Goal: Transaction & Acquisition: Purchase product/service

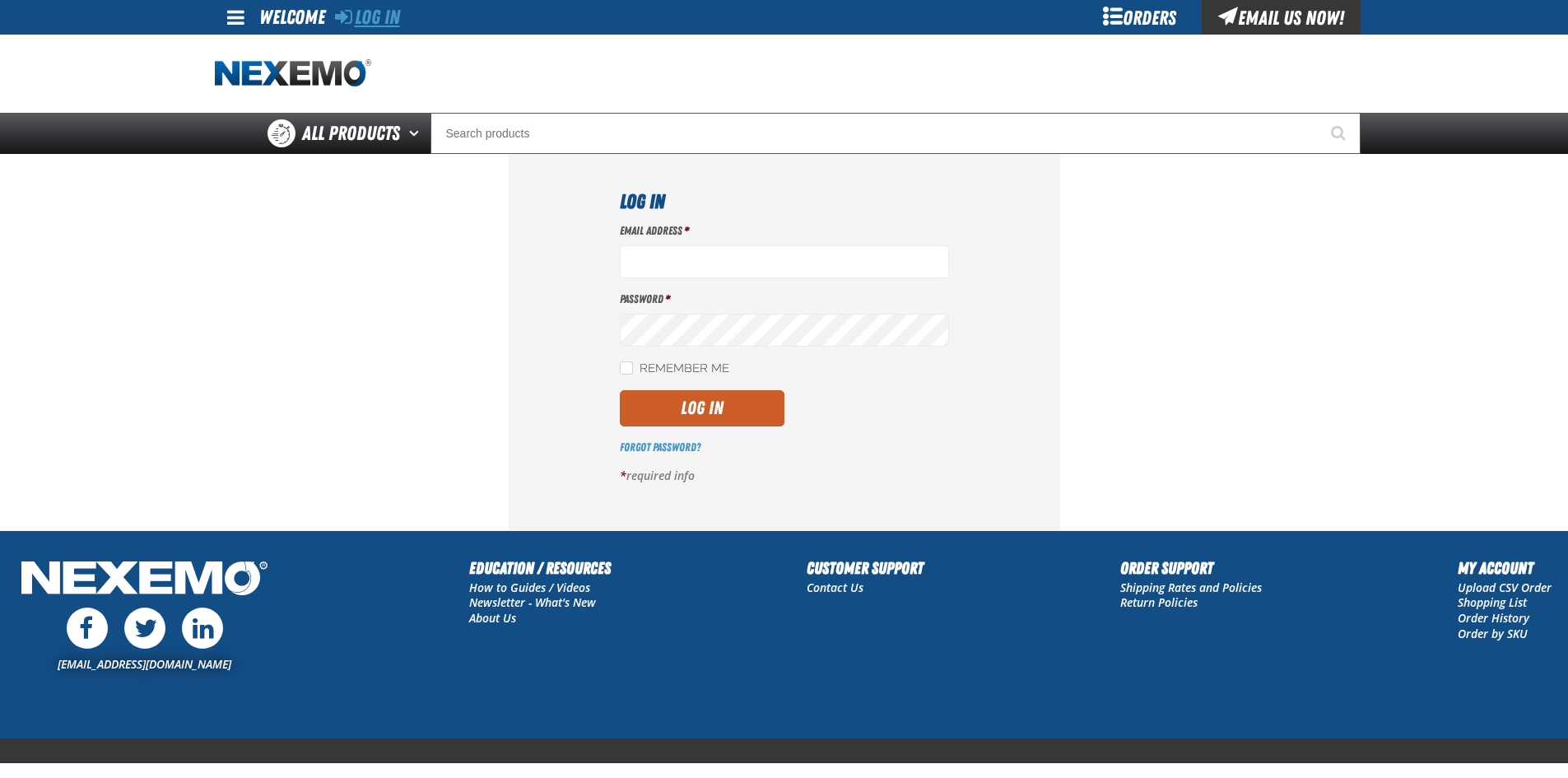
click at [374, 12] on link "Log In" at bounding box center [367, 17] width 65 height 23
click at [699, 260] on input "Email Address *" at bounding box center [784, 261] width 329 height 33
type input "rhoadley@huskerautogroup.com"
click at [603, 320] on div "Log In Email Address * rhoadley@huskerautogroup.com Password * Remember Me Log …" at bounding box center [784, 341] width 552 height 375
click at [763, 429] on div "Email Address * rhoadley@huskerautogroup.com Password * Remember Me Log In Forg…" at bounding box center [784, 359] width 329 height 274
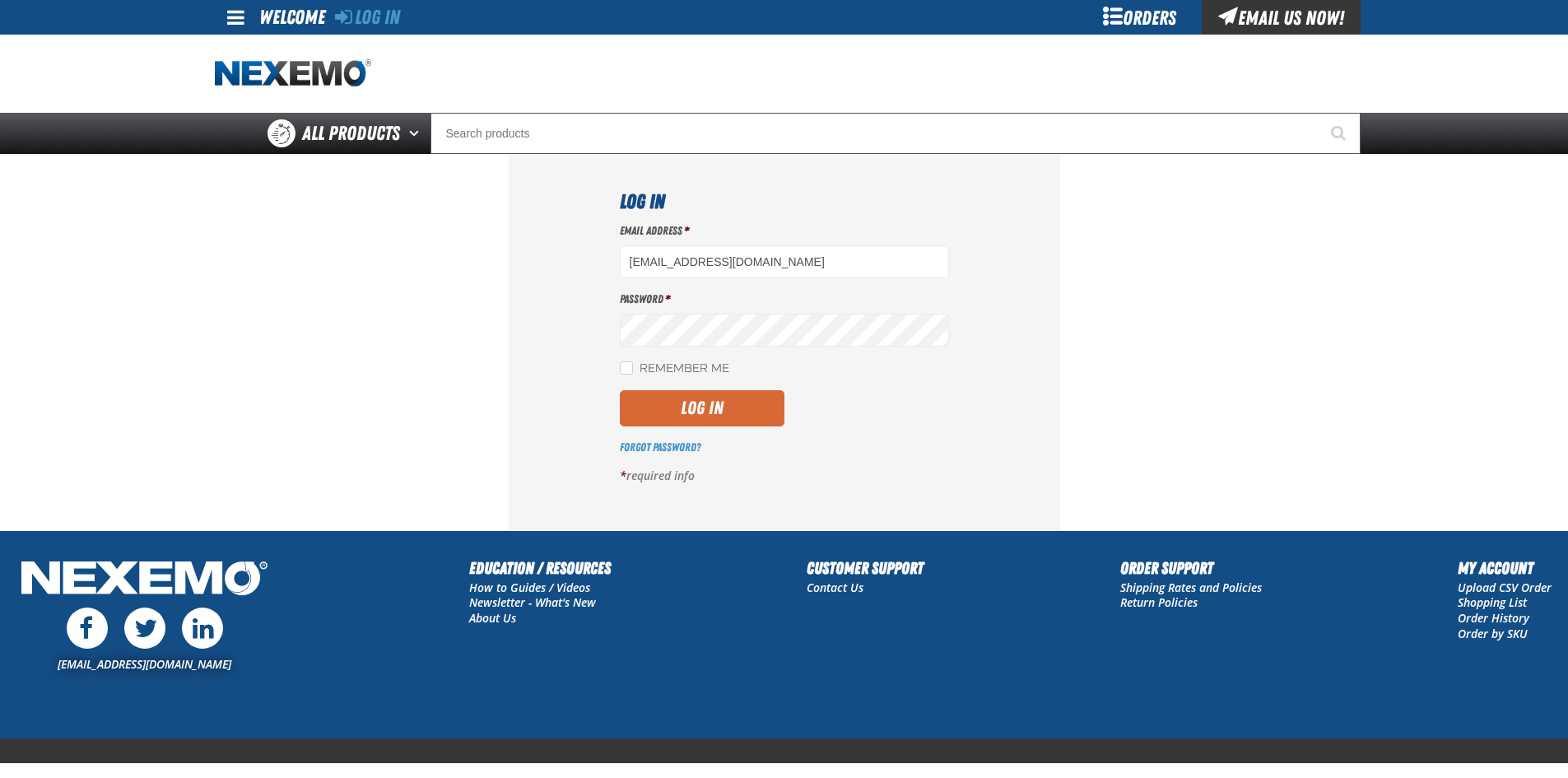
click at [758, 414] on button "Log In" at bounding box center [702, 408] width 165 height 37
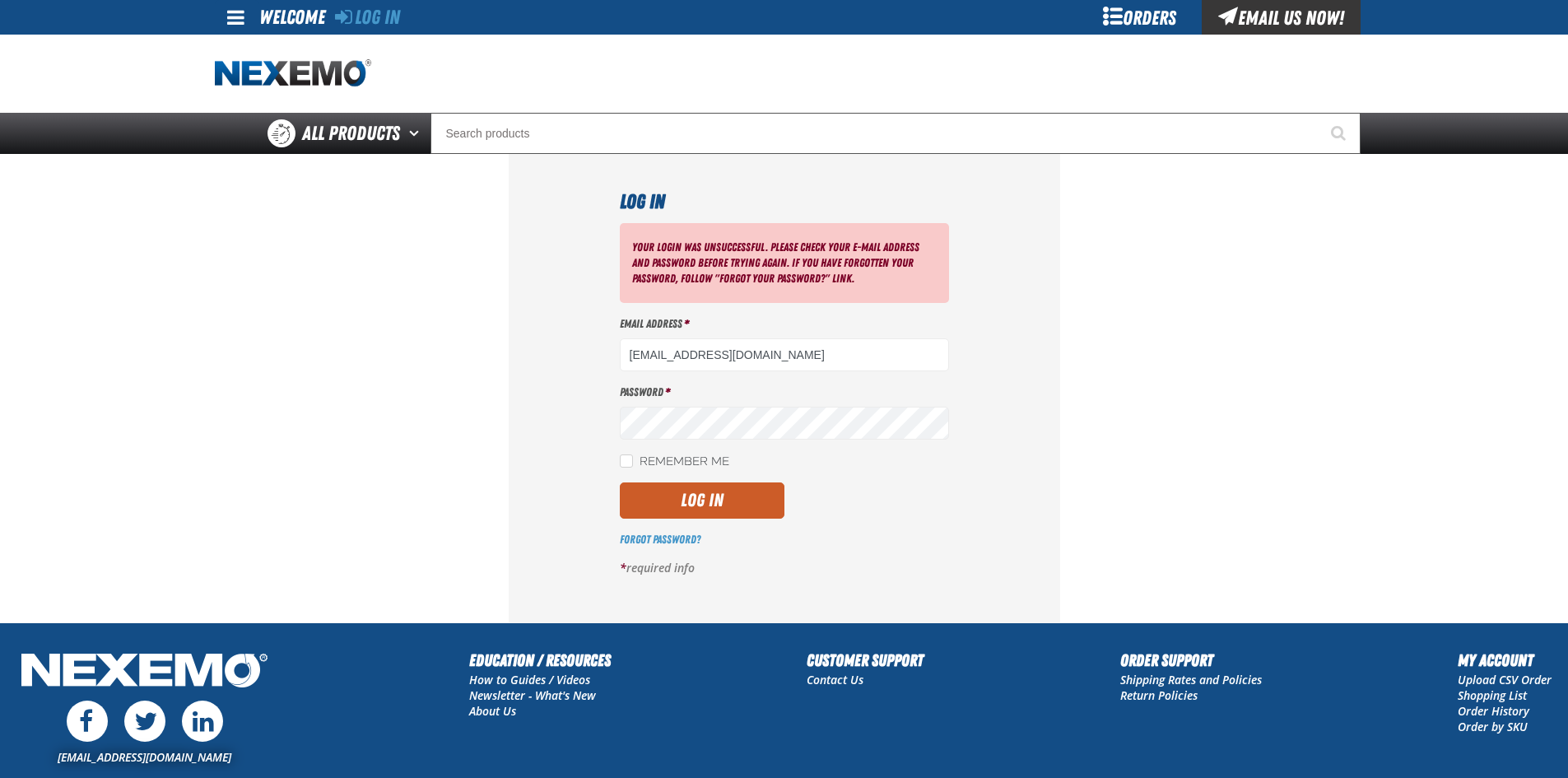
click at [656, 499] on button "Log In" at bounding box center [702, 500] width 165 height 37
click at [891, 346] on input "rhoadley@huskerautogroup.com" at bounding box center [784, 355] width 329 height 33
click at [647, 439] on div "Your login was unsuccessful. Please check your e-mail address and password befo…" at bounding box center [784, 405] width 329 height 366
click at [674, 492] on button "Log In" at bounding box center [702, 500] width 165 height 37
click at [705, 486] on button "Log In" at bounding box center [702, 500] width 165 height 37
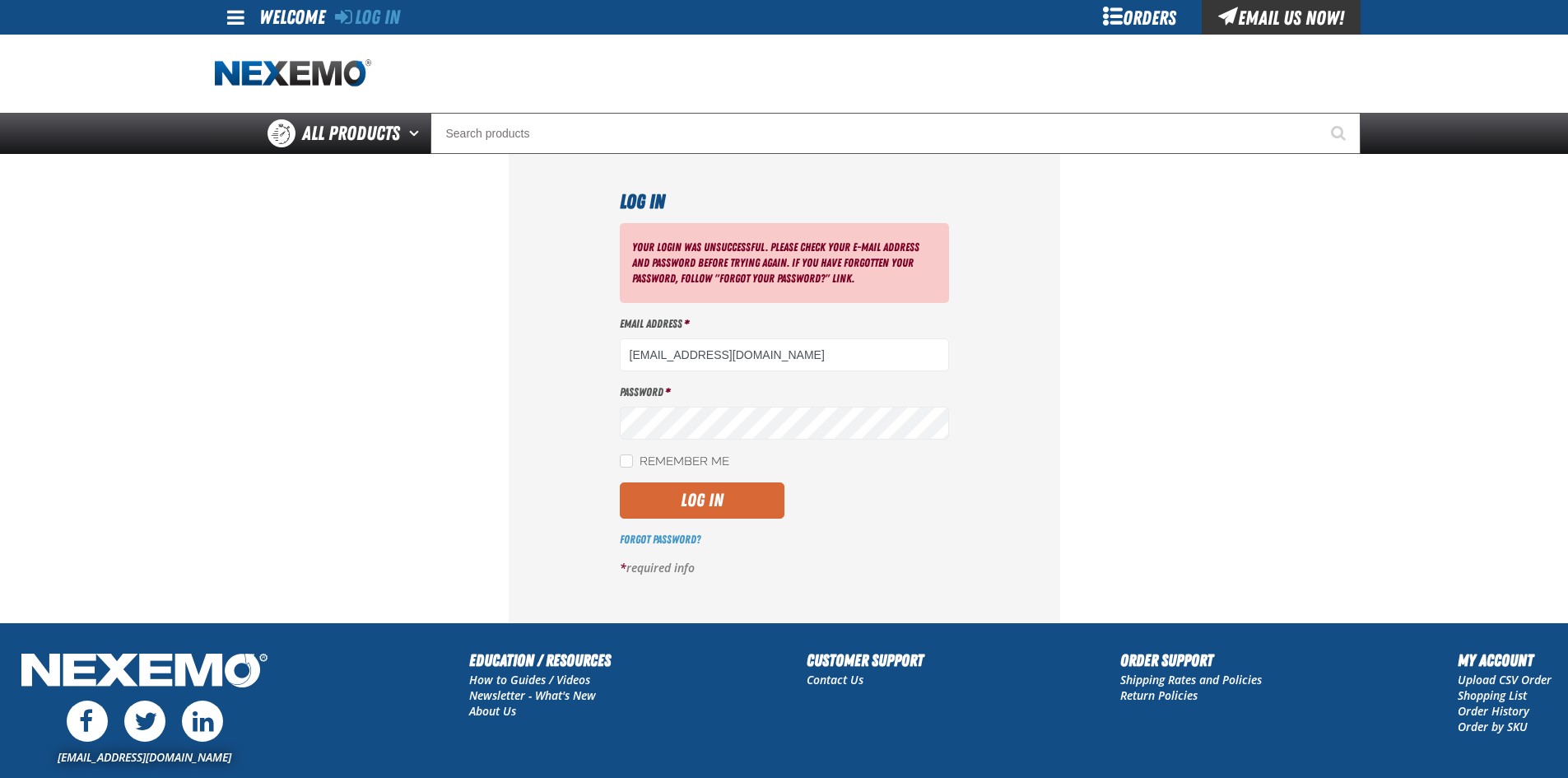
click at [672, 498] on button "Log In" at bounding box center [702, 500] width 165 height 37
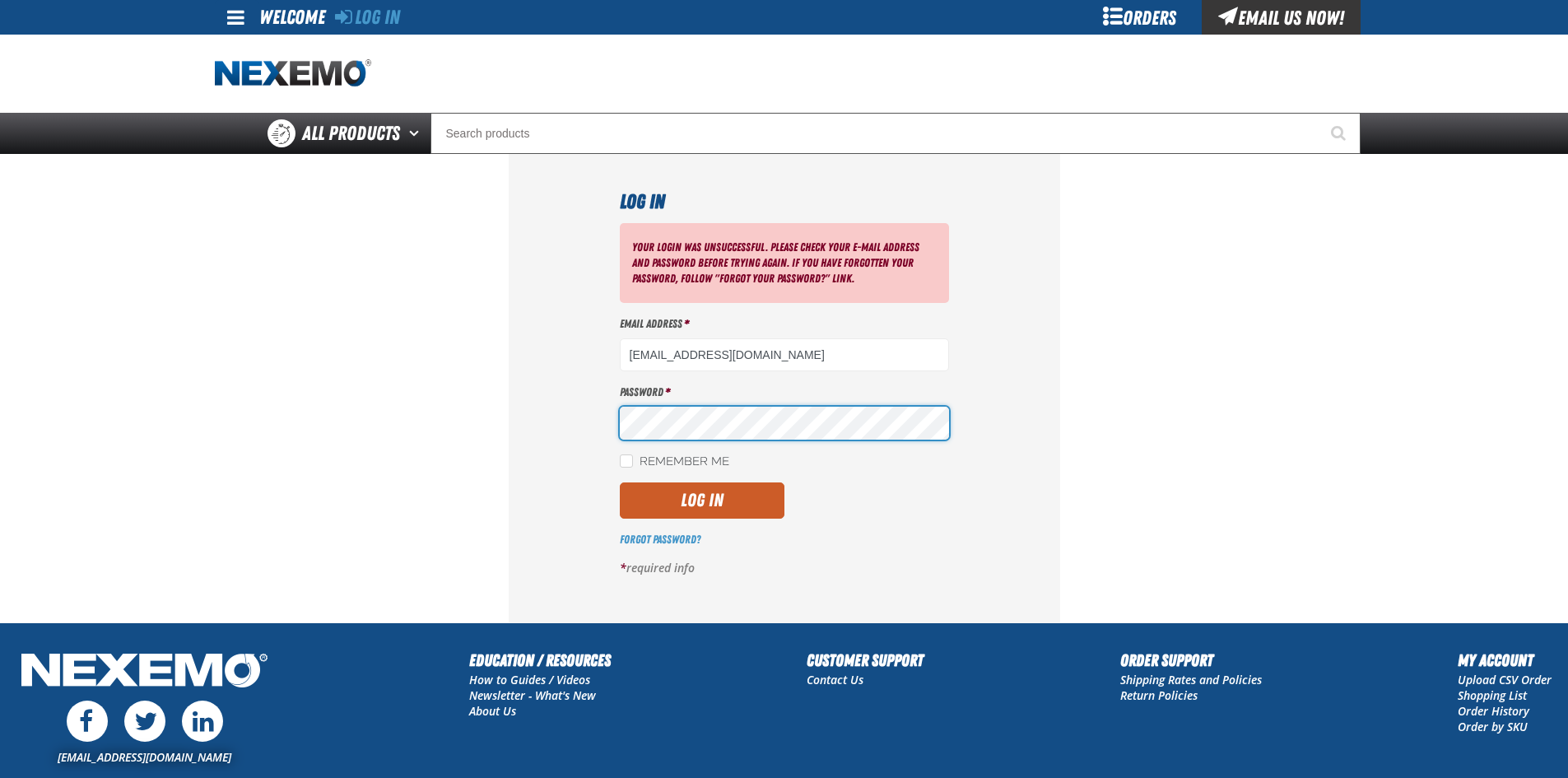
click at [620, 482] on button "Log In" at bounding box center [702, 500] width 165 height 37
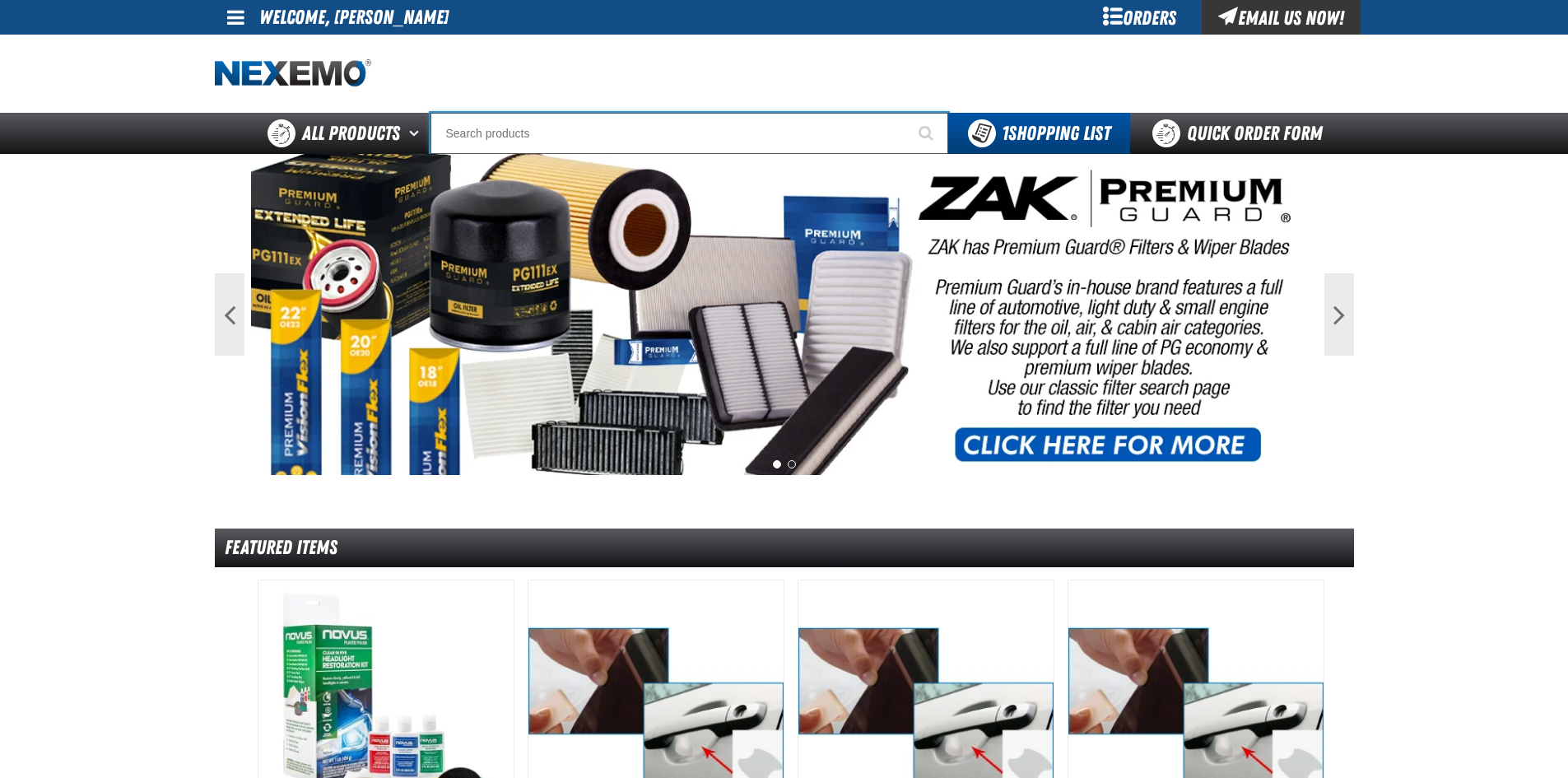
click at [605, 119] on input "Search" at bounding box center [689, 134] width 518 height 41
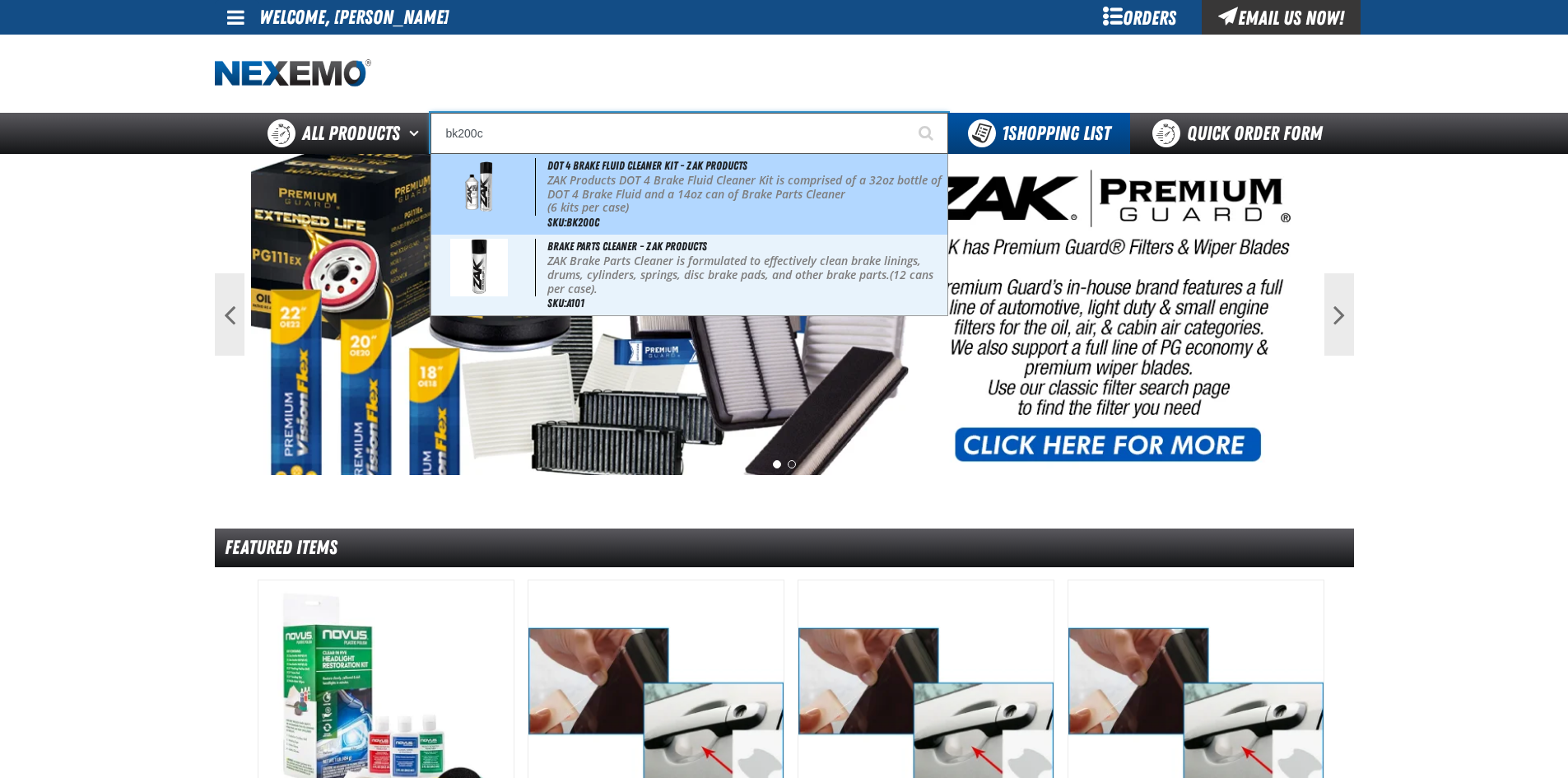
click at [766, 188] on p "ZAK Products DOT 4 Brake Fluid Cleaner Kit is comprised of a 32oz bottle of DOT…" at bounding box center [745, 187] width 396 height 28
type input "DOT 4 Brake Fluid Cleaner Kit - ZAK Products"
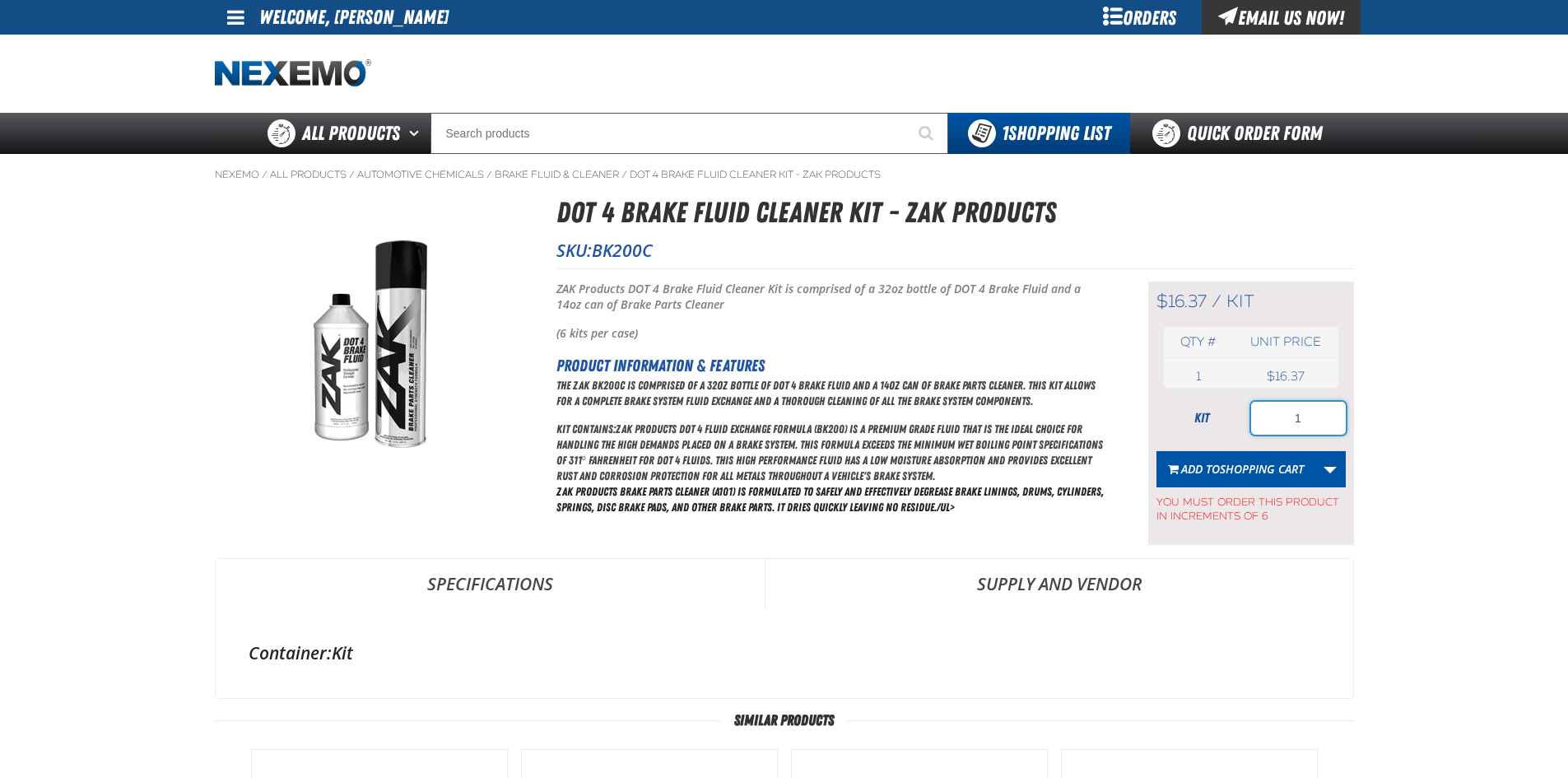
click at [1339, 413] on input "1" at bounding box center [1299, 418] width 94 height 33
click at [1326, 420] on input "1" at bounding box center [1299, 418] width 94 height 33
drag, startPoint x: 1259, startPoint y: 422, endPoint x: 1332, endPoint y: 415, distance: 73.3
click at [1262, 424] on input "1" at bounding box center [1299, 418] width 94 height 33
drag, startPoint x: 1334, startPoint y: 415, endPoint x: 1161, endPoint y: 410, distance: 173.1
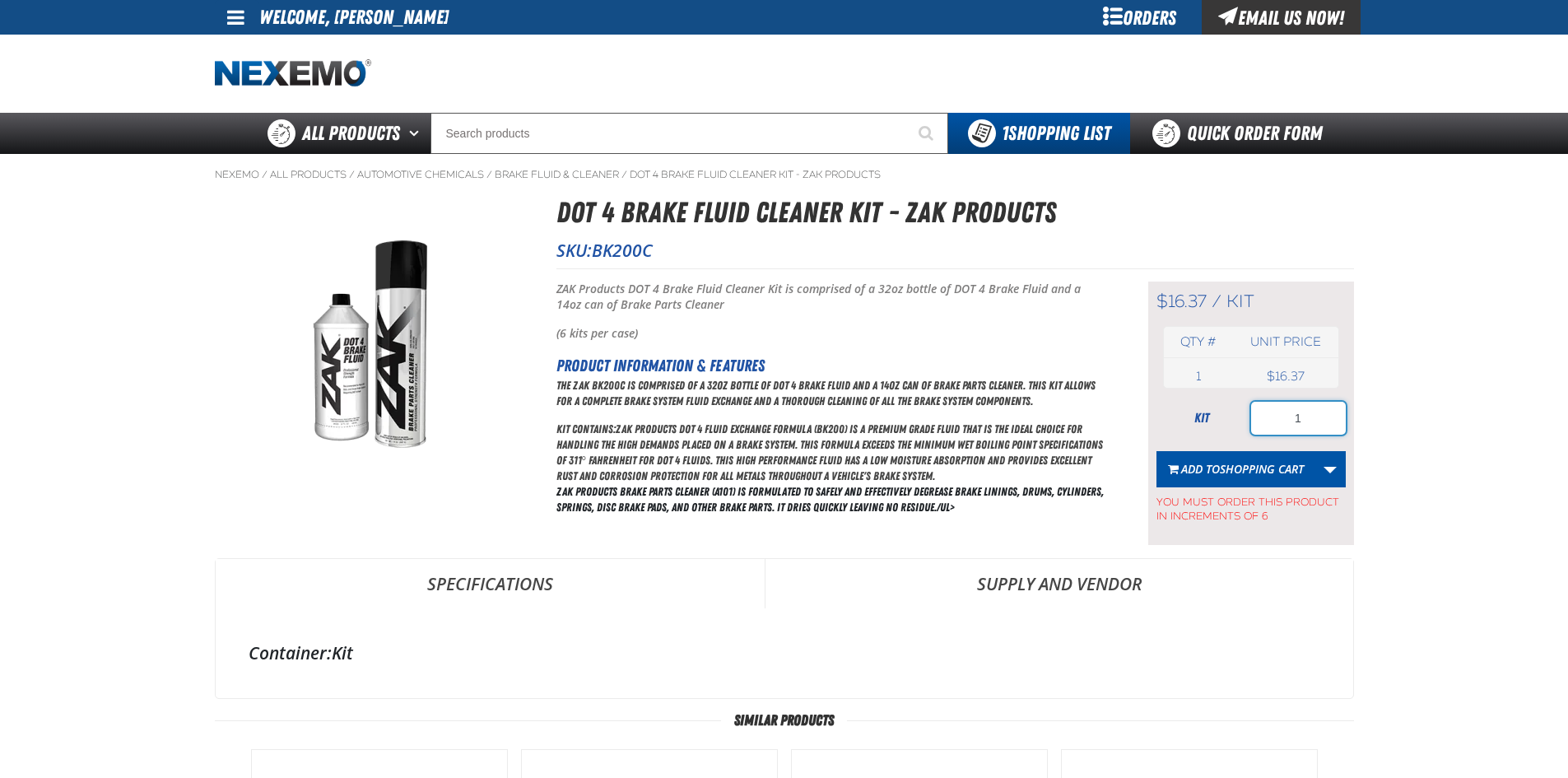
click at [1161, 410] on div "kit 1" at bounding box center [1251, 418] width 189 height 33
type input "5"
type input "42"
click at [1196, 461] on span "Add to Shopping Cart" at bounding box center [1243, 469] width 123 height 16
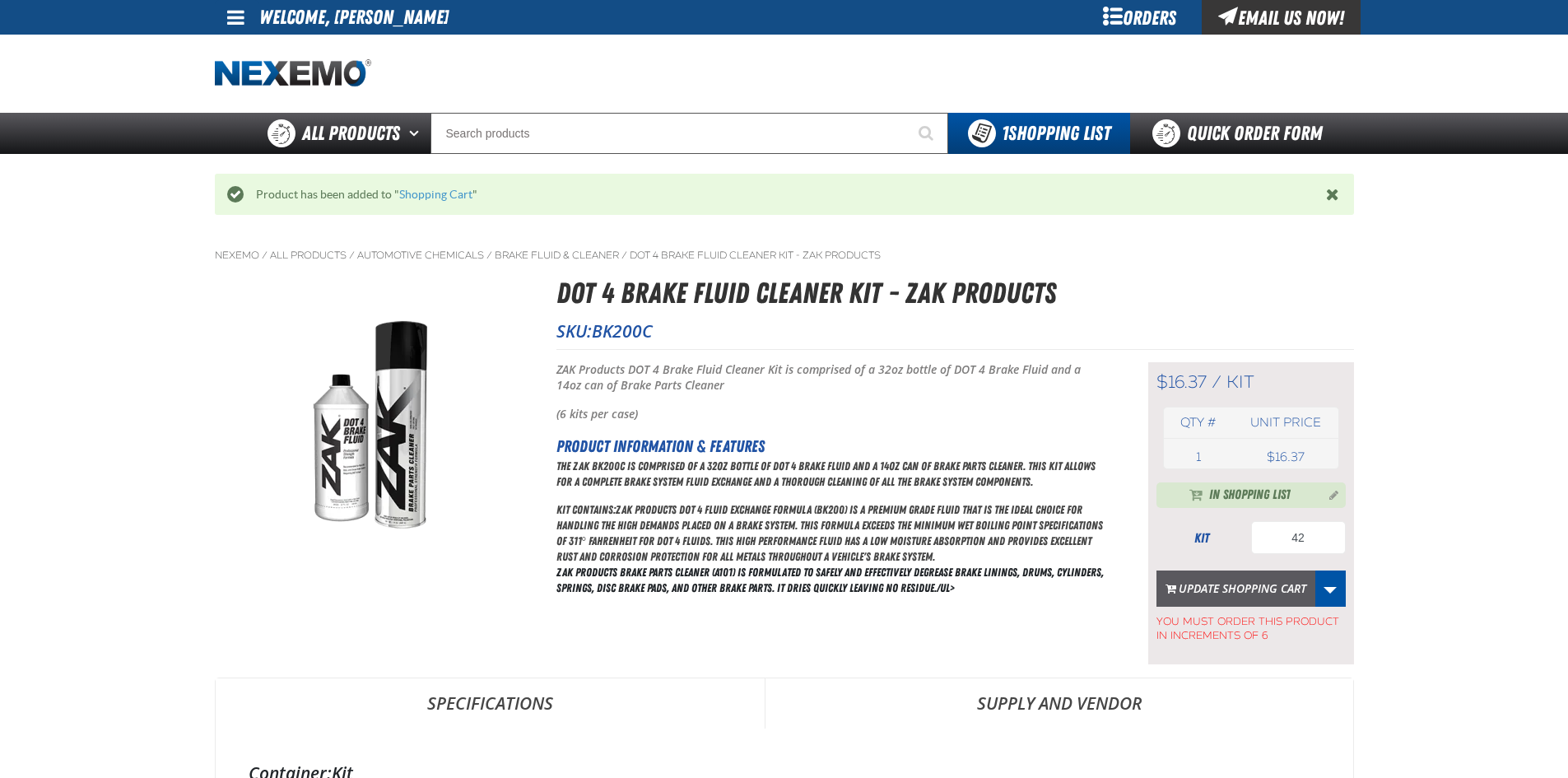
click at [1287, 589] on button "Update Shopping Cart" at bounding box center [1236, 588] width 159 height 37
click at [1291, 494] on span "In Shopping List" at bounding box center [1250, 495] width 81 height 20
click at [1231, 492] on span "In Shopping List" at bounding box center [1250, 495] width 81 height 20
click at [1333, 592] on link "More Actions" at bounding box center [1330, 588] width 31 height 37
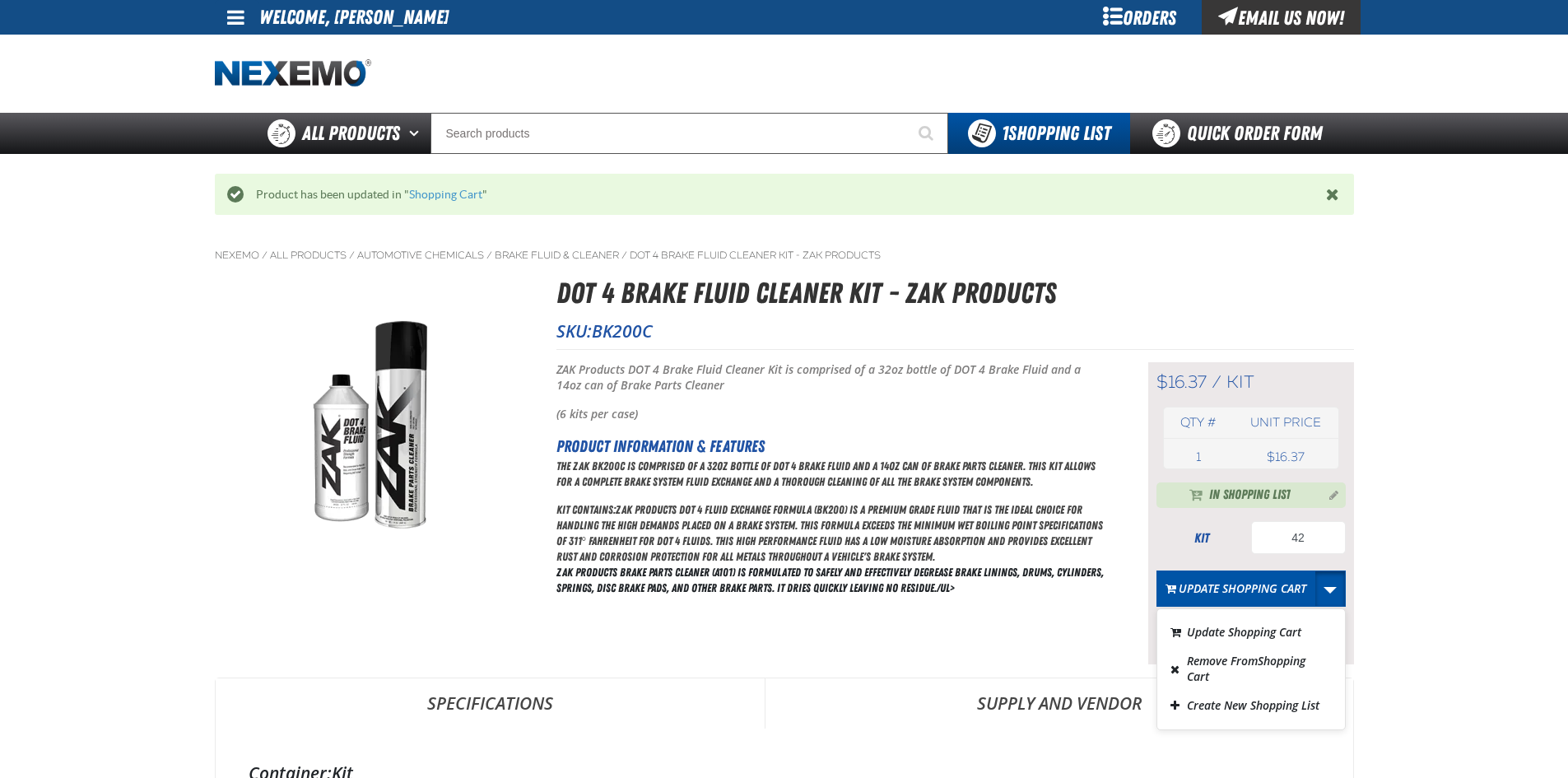
click at [1414, 514] on main "Nexemo / All Products / / / BK200C" at bounding box center [784, 776] width 1568 height 1085
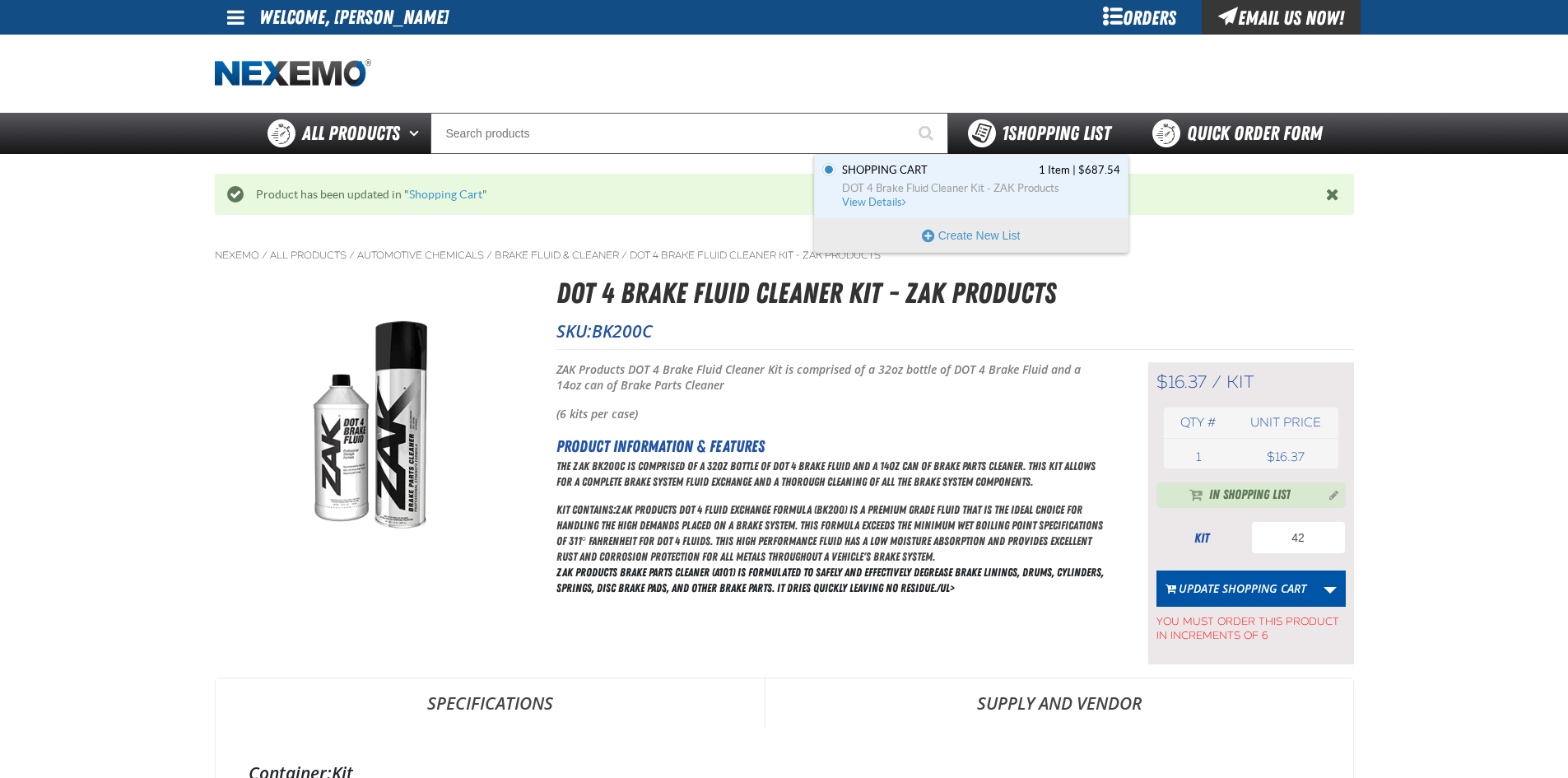
click at [1118, 123] on div "1 Shopping List" at bounding box center [1039, 134] width 182 height 41
click at [887, 199] on span "View Details" at bounding box center [875, 202] width 67 height 12
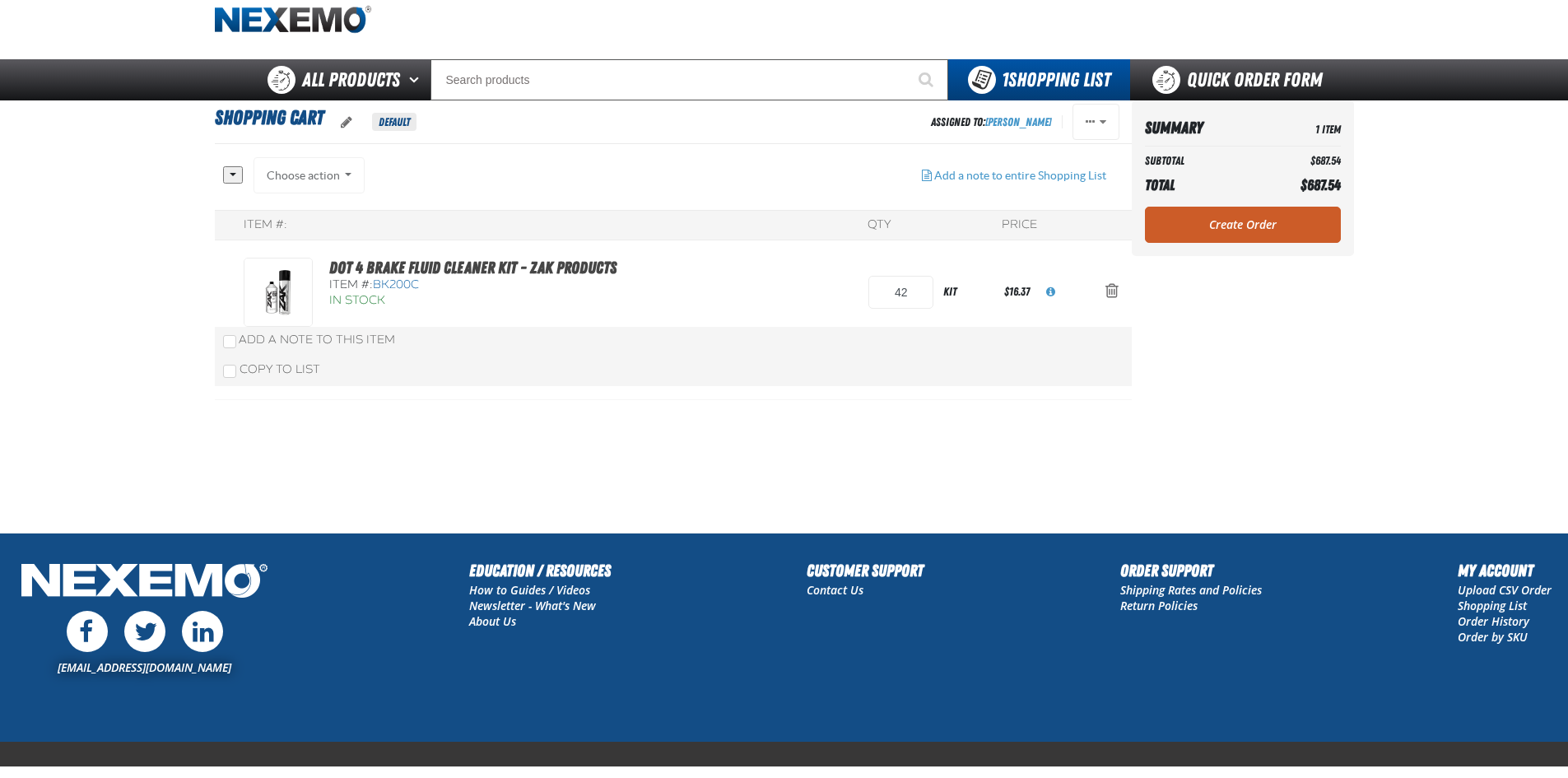
scroll to position [82, 0]
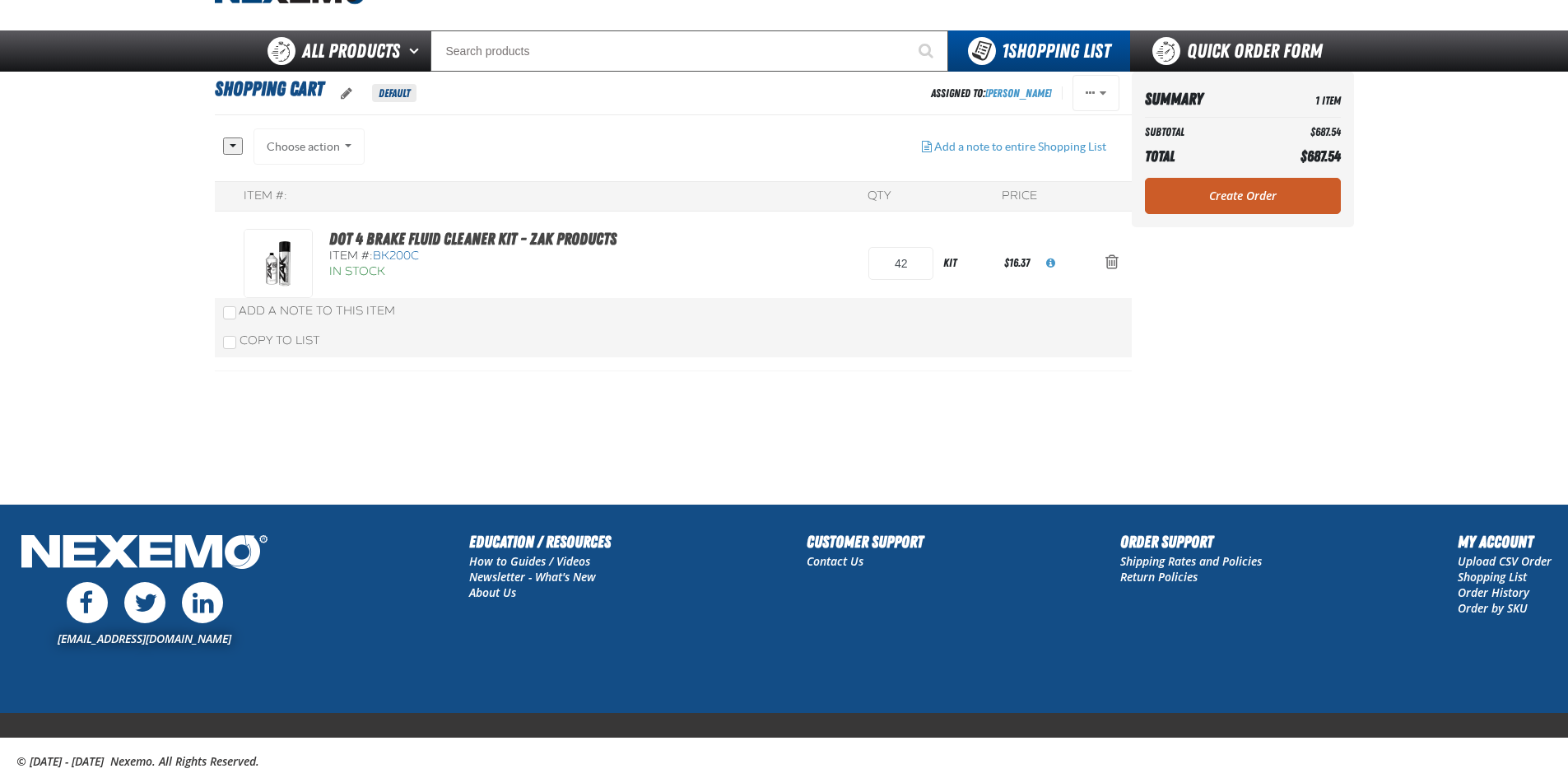
click at [329, 164] on div "Choose action Add to Quick Order ([DATE] 4:57 PM) Add to Quick Order ([DATE] 8:…" at bounding box center [309, 146] width 112 height 37
click at [341, 140] on div "Choose action Add to Quick Order ([DATE] 4:57 PM) Add to Quick Order ([DATE] 8:…" at bounding box center [309, 146] width 112 height 37
click at [347, 145] on div "Choose action Add to Quick Order ([DATE] 4:57 PM) Add to Quick Order ([DATE] 8:…" at bounding box center [309, 146] width 112 height 37
click at [352, 148] on div "Choose action Add to Quick Order ([DATE] 4:57 PM) Add to Quick Order ([DATE] 8:…" at bounding box center [309, 146] width 112 height 37
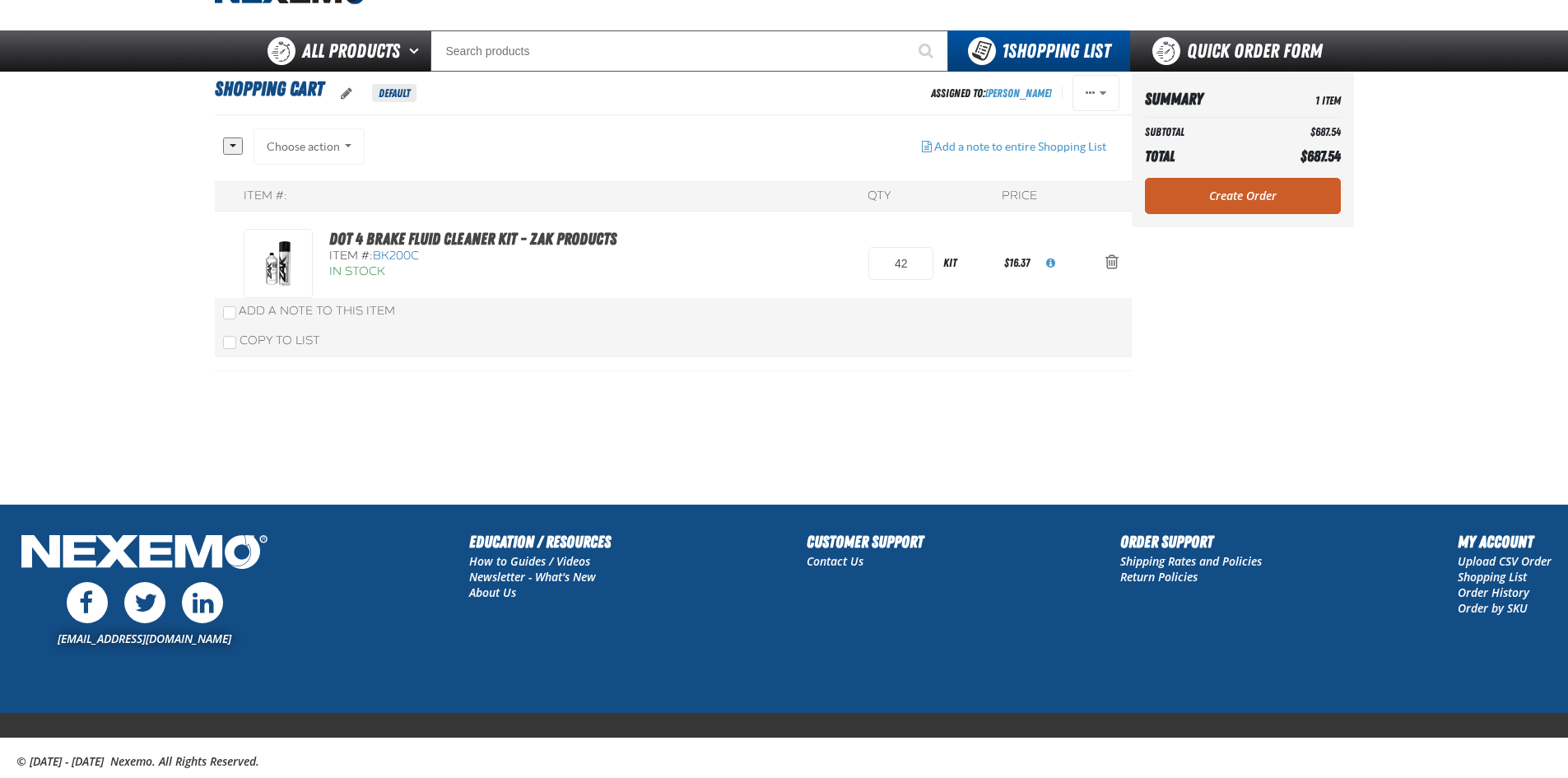
click at [349, 145] on div "Choose action Add to Quick Order ([DATE] 4:57 PM) Add to Quick Order ([DATE] 8:…" at bounding box center [309, 146] width 112 height 37
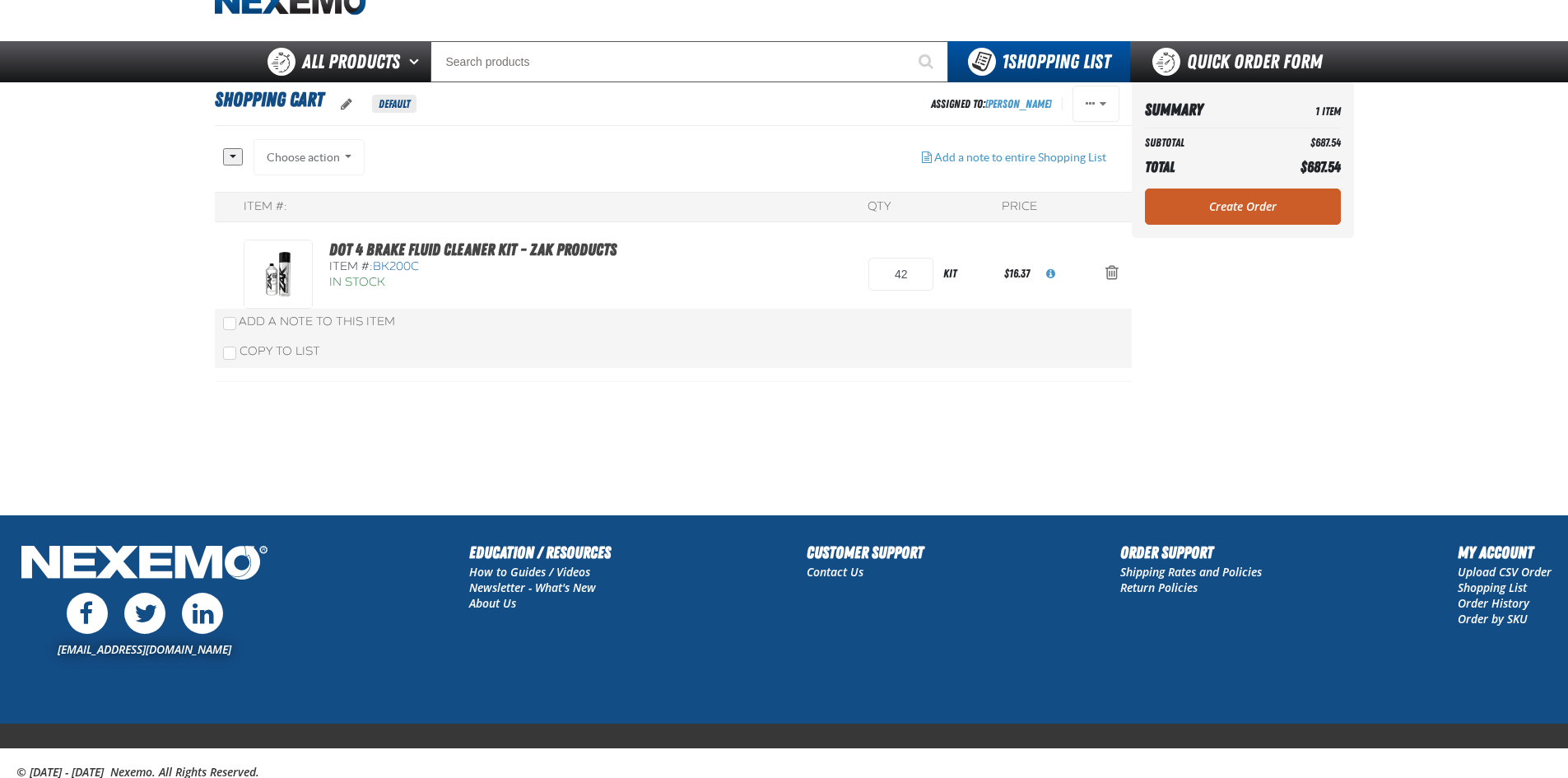
scroll to position [0, 0]
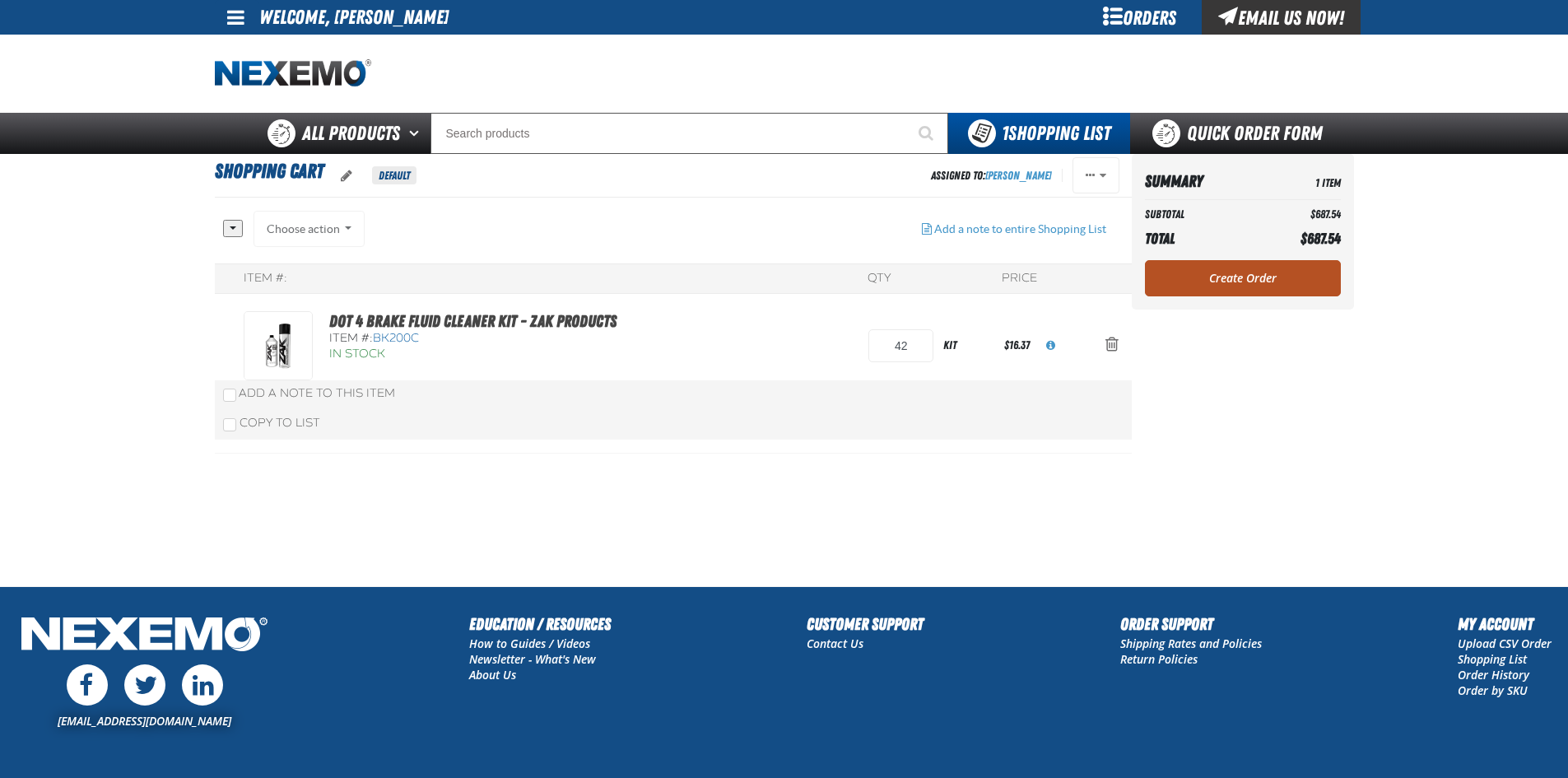
click at [1288, 279] on link "Create Order" at bounding box center [1243, 278] width 196 height 37
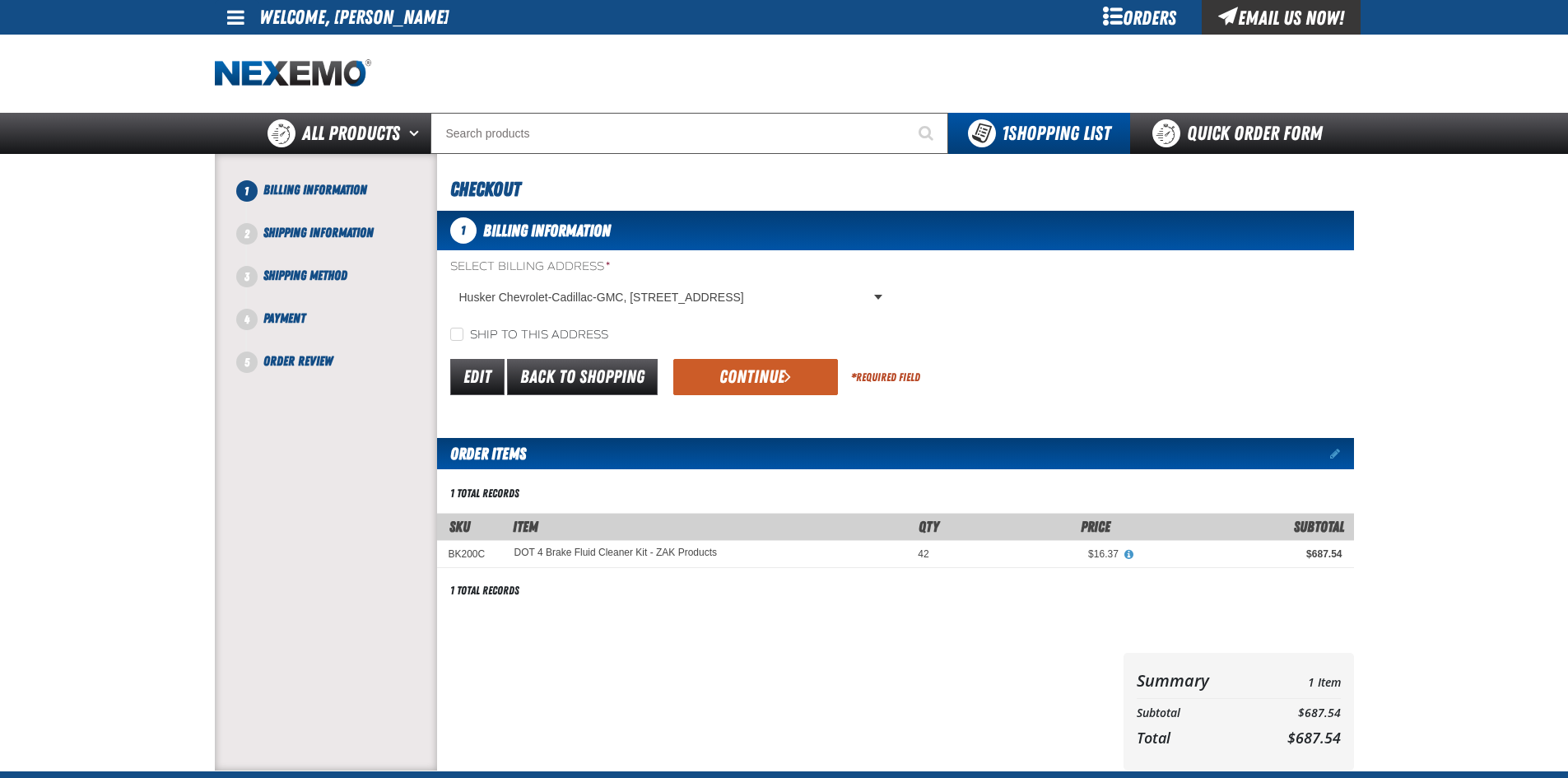
click at [845, 383] on div "Edit Back to Shopping Continue * Required Field" at bounding box center [895, 377] width 917 height 42
click at [810, 381] on button "Continue" at bounding box center [755, 377] width 165 height 37
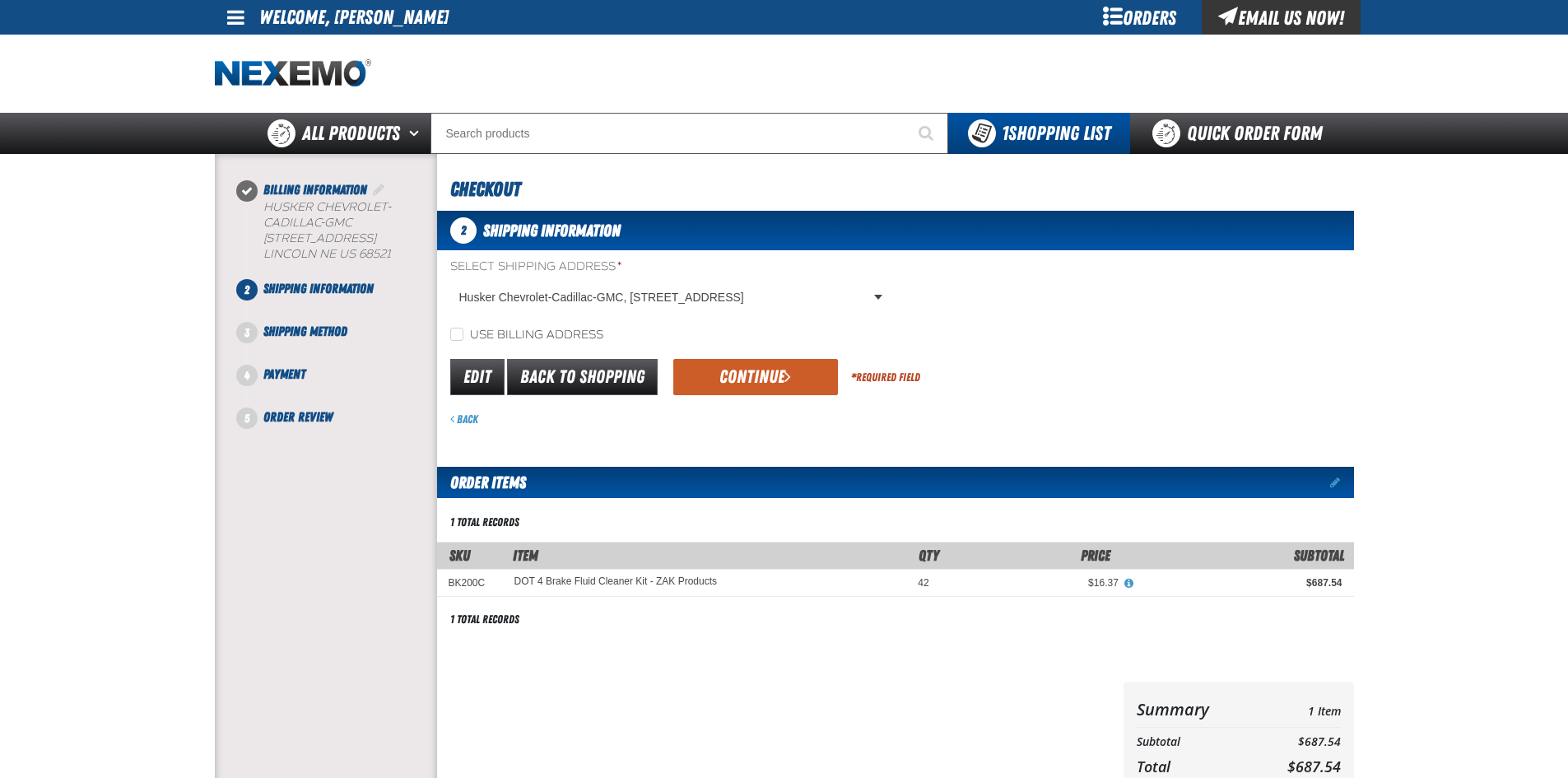
click at [464, 419] on link "Back" at bounding box center [464, 419] width 28 height 13
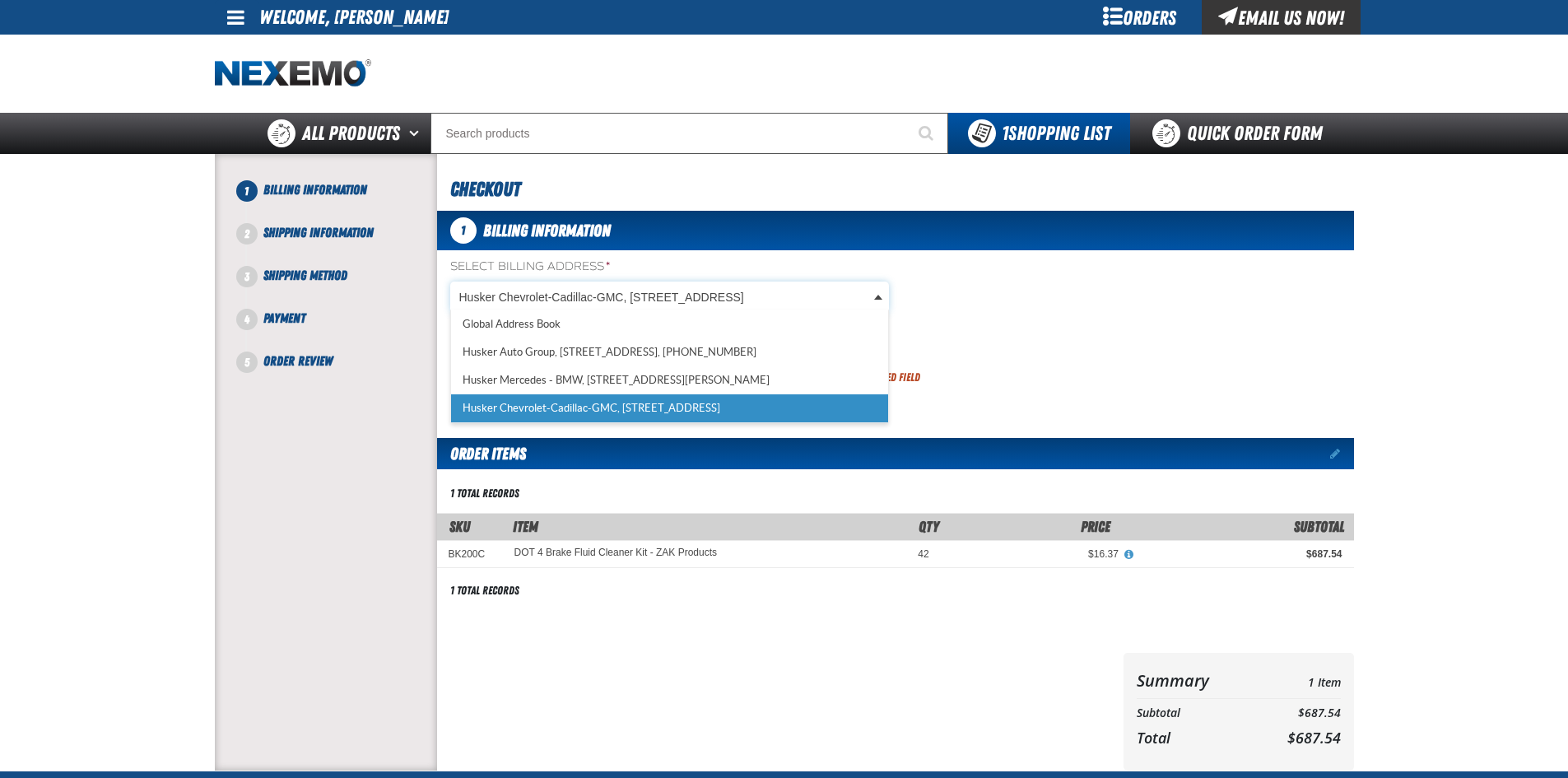
click at [878, 305] on body "Skip to Main Content Staging Site 5.1 Upgrade Site My Account My Account Suppor…" at bounding box center [784, 543] width 1568 height 1085
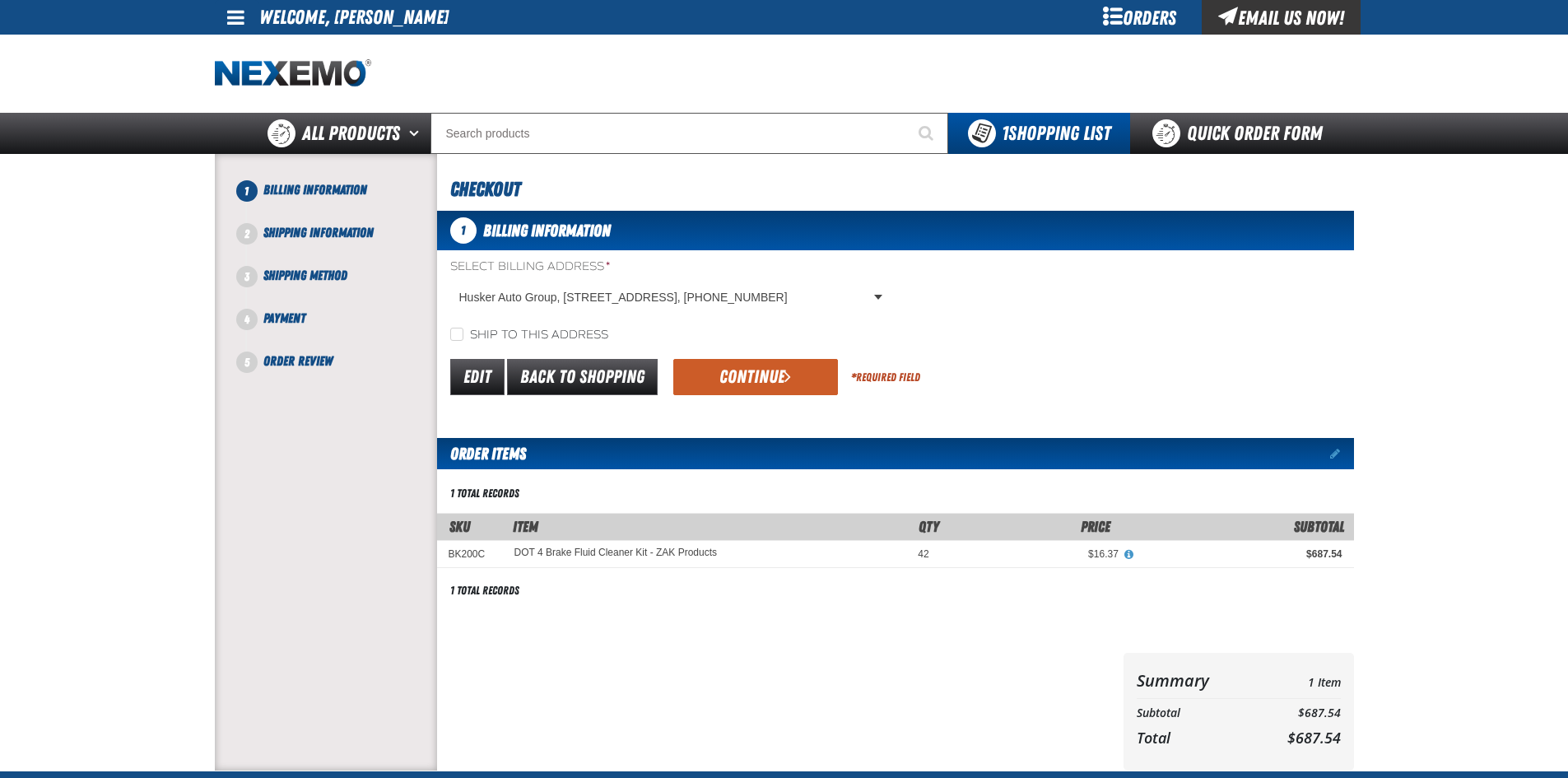
click at [1080, 295] on div "Select Billing Address * Husker Auto Group, [STREET_ADDRESS], [PHONE_NUMBER] Hu…" at bounding box center [895, 300] width 917 height 85
click at [876, 299] on body "Skip to Main Content Staging Site 5.1 Upgrade Site My Account My Account Suppor…" at bounding box center [784, 543] width 1568 height 1085
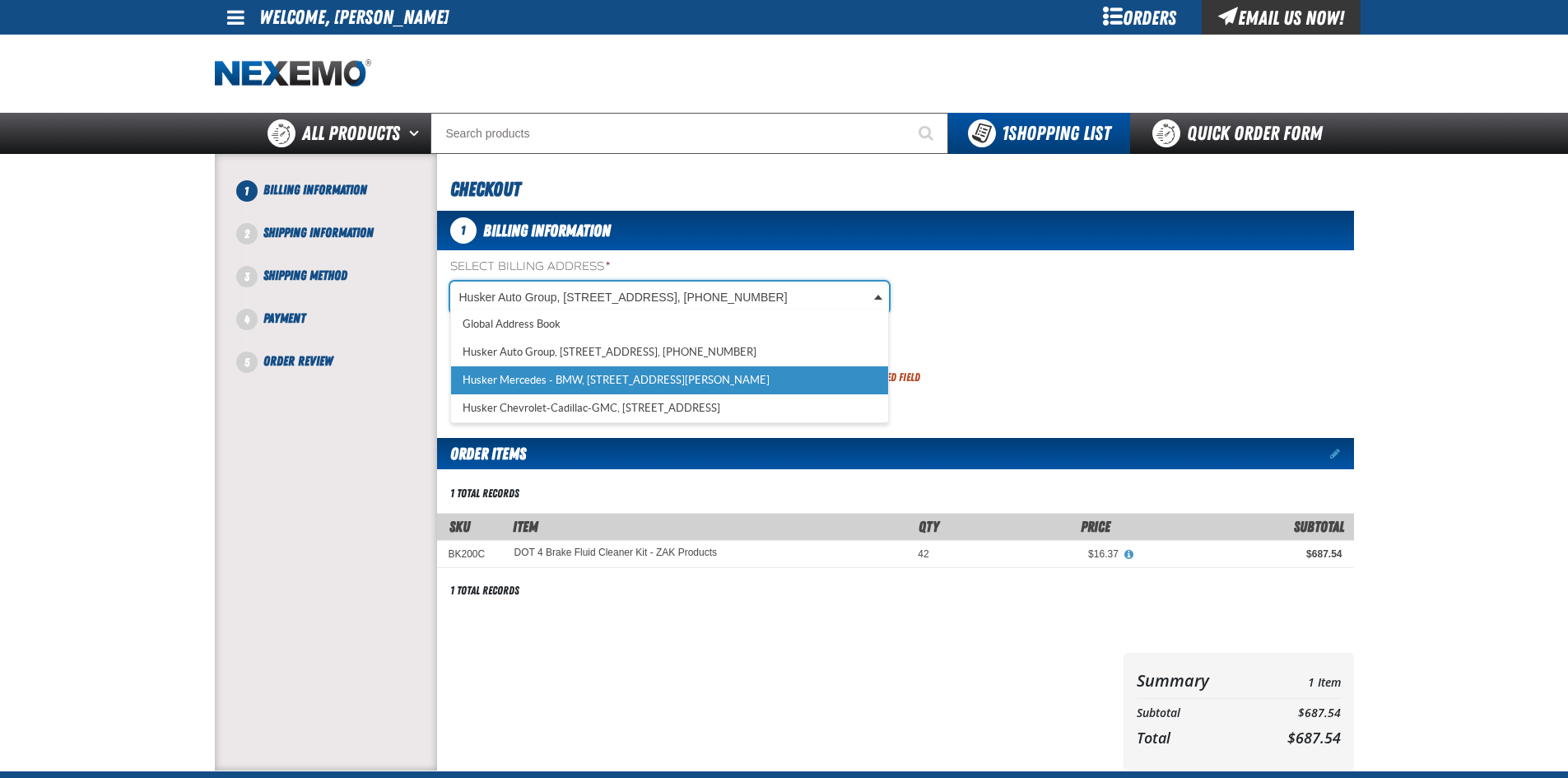
select select "a_277"
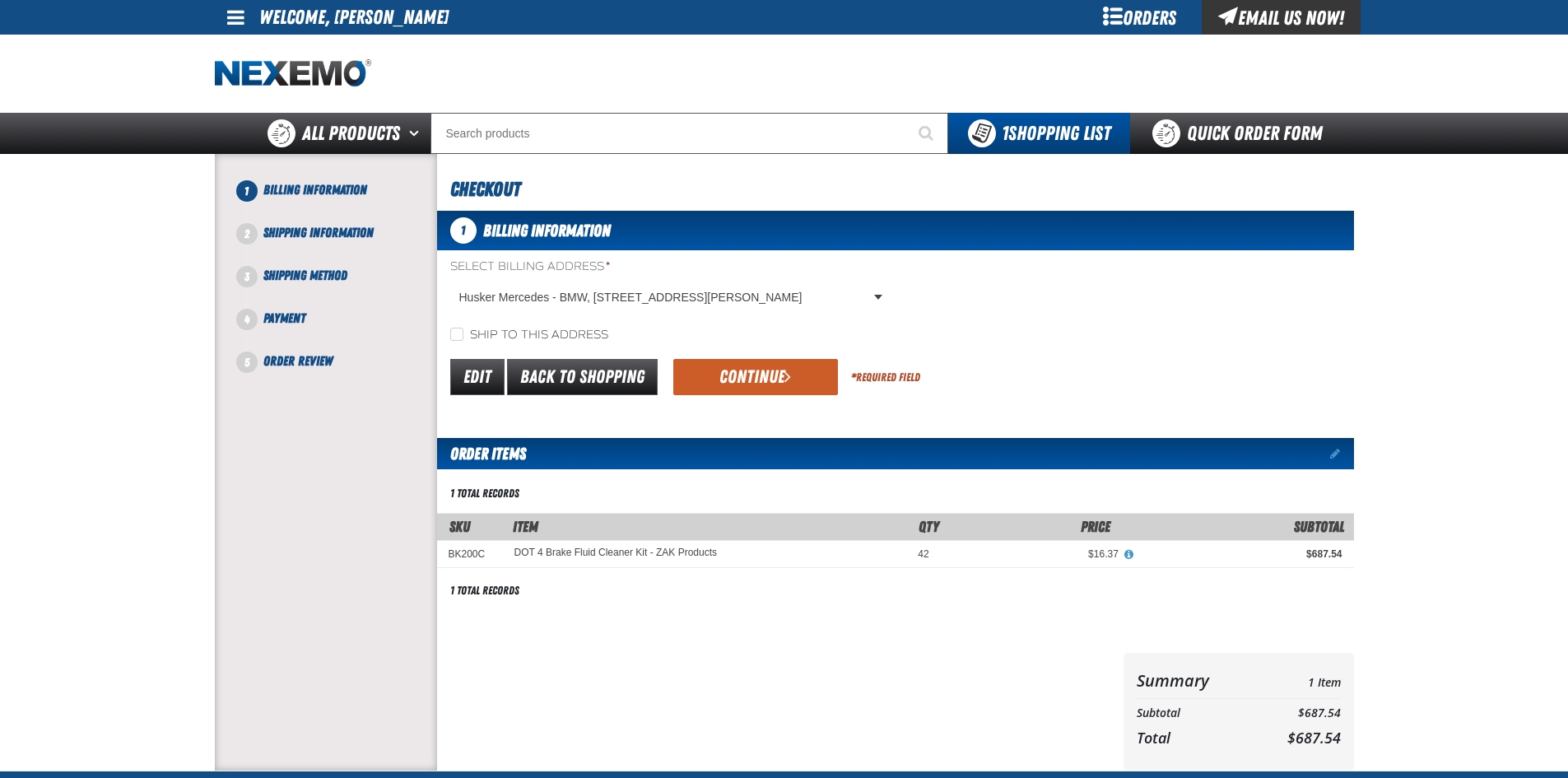
drag, startPoint x: 1198, startPoint y: 339, endPoint x: 790, endPoint y: 321, distance: 408.4
click at [1198, 338] on div "Ship to this address" at bounding box center [895, 334] width 917 height 17
click at [443, 332] on div "Ship to this address" at bounding box center [895, 334] width 917 height 17
click at [447, 338] on div "Ship to this address" at bounding box center [895, 334] width 917 height 17
click at [457, 334] on input "Ship to this address" at bounding box center [456, 334] width 13 height 13
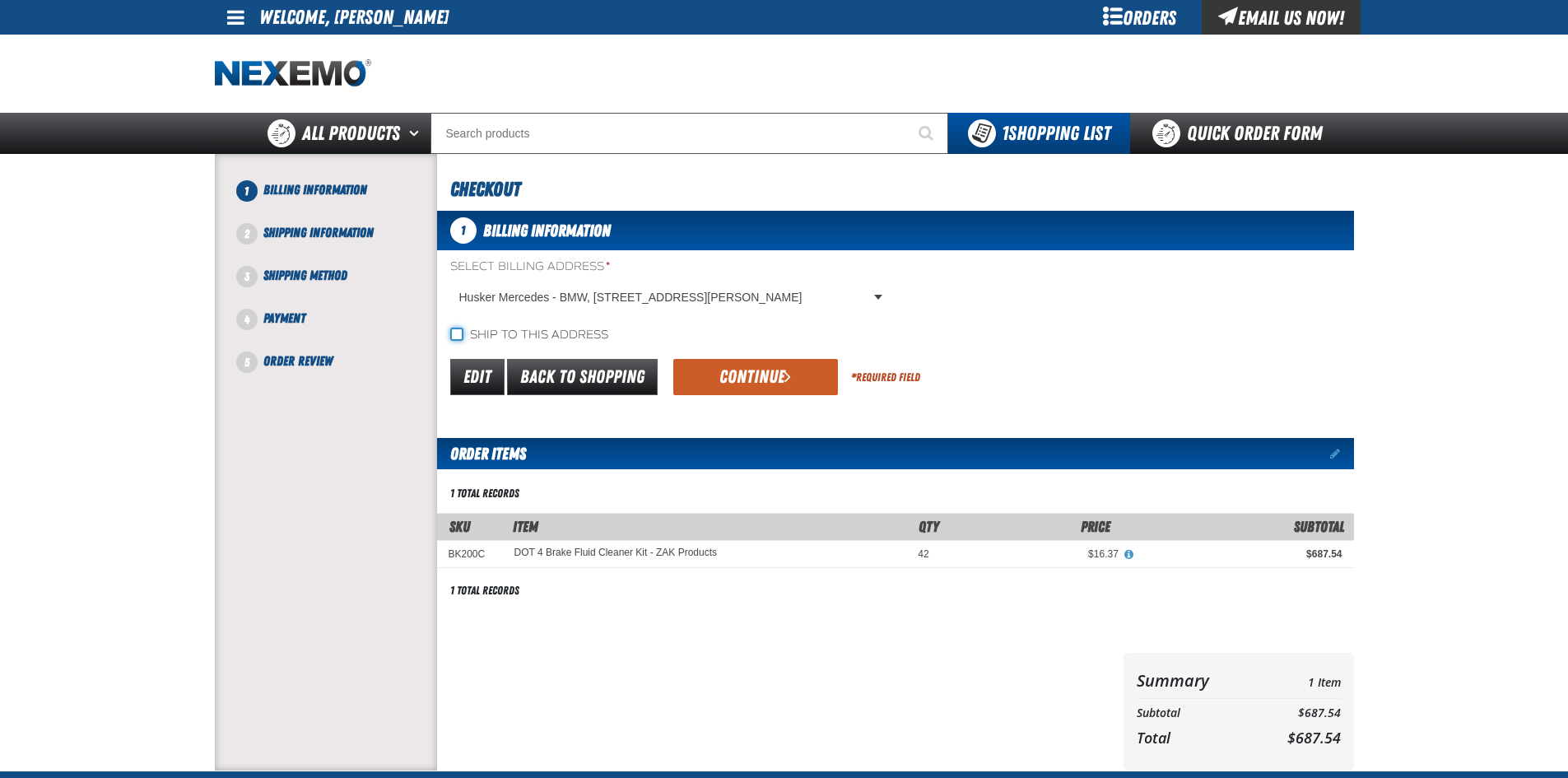
checkbox input "true"
click at [776, 387] on button "Continue" at bounding box center [755, 377] width 165 height 37
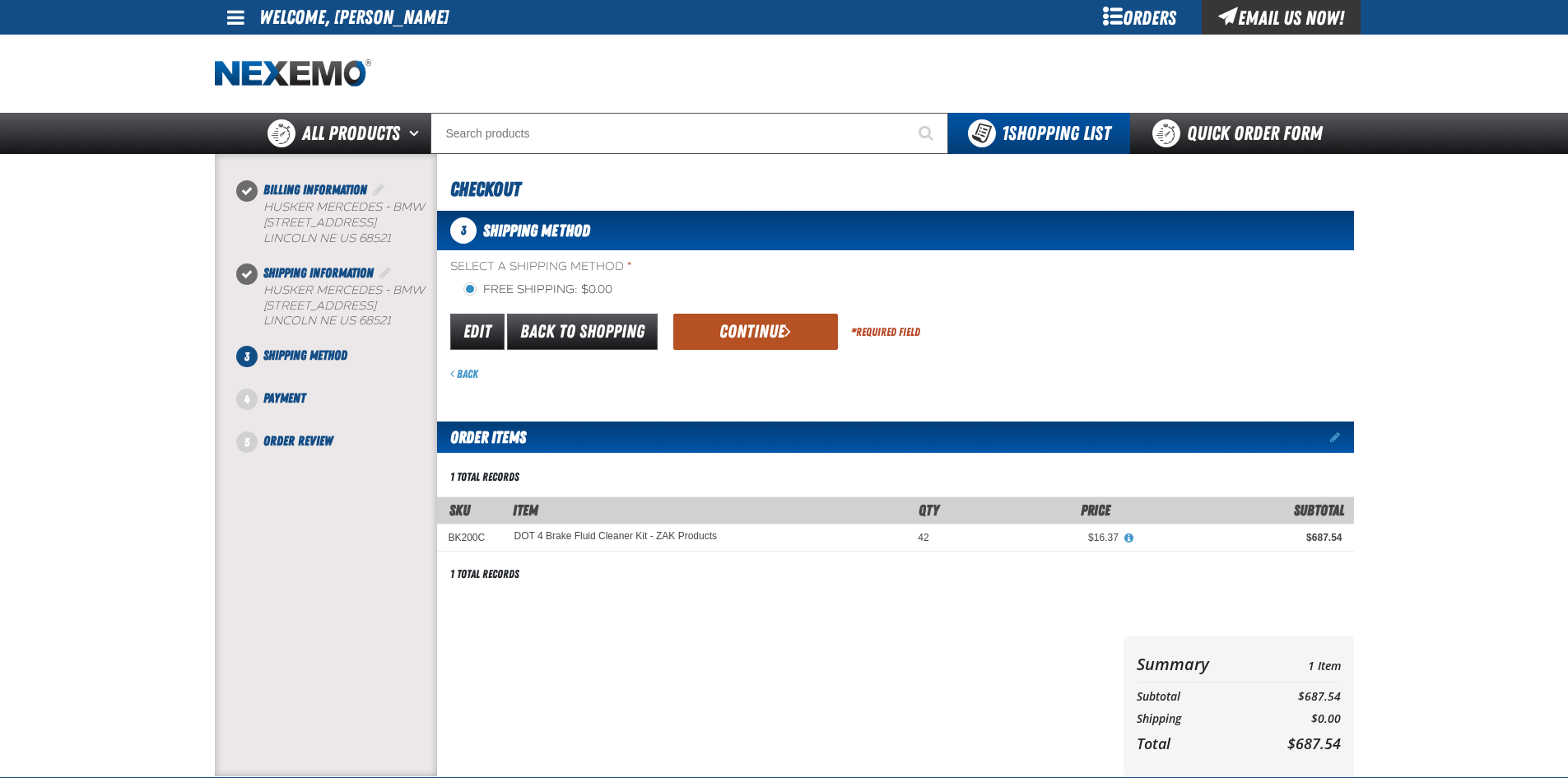
click at [757, 332] on button "Continue" at bounding box center [755, 332] width 165 height 37
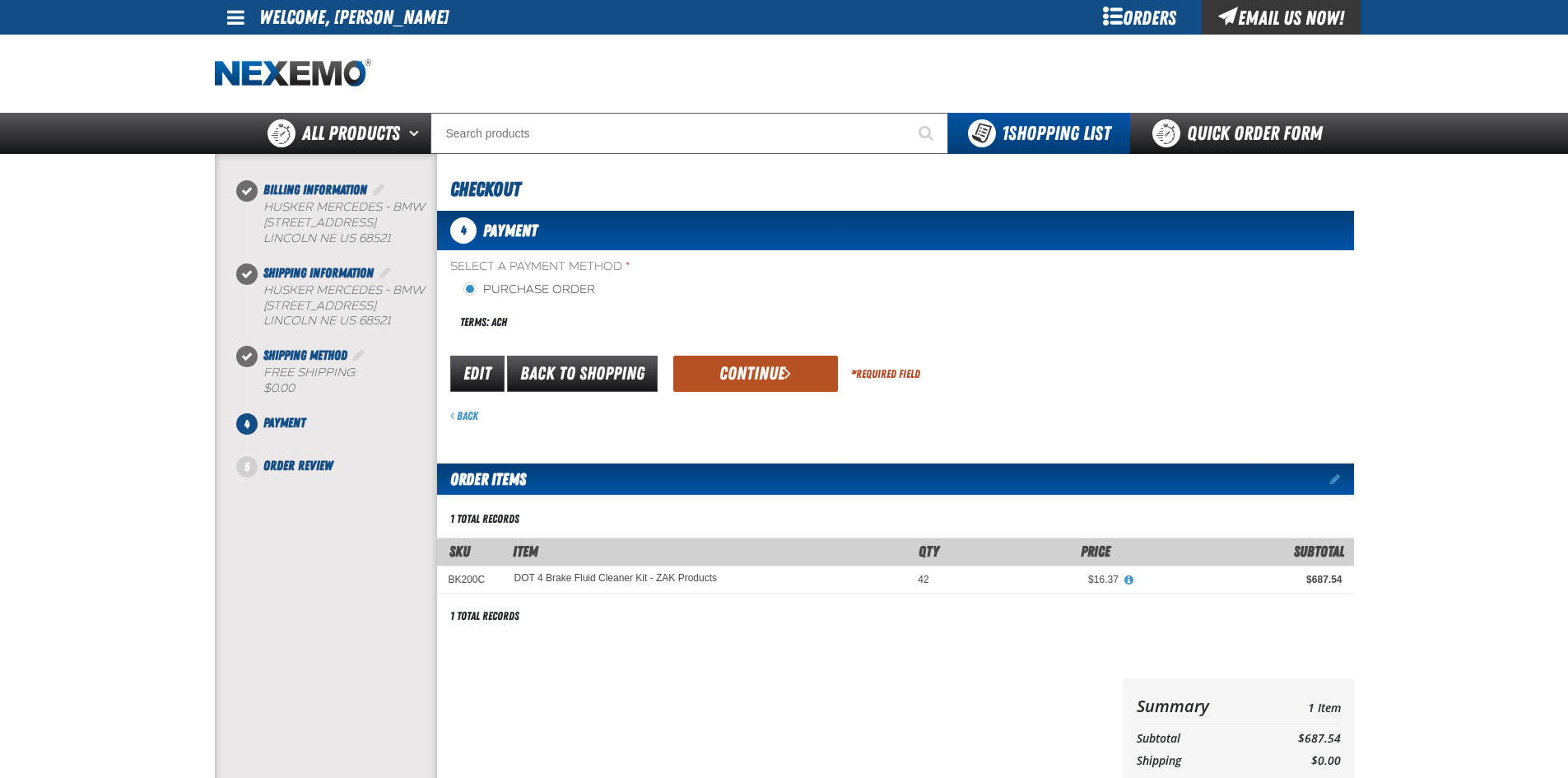
click at [762, 372] on button "Continue" at bounding box center [755, 373] width 165 height 37
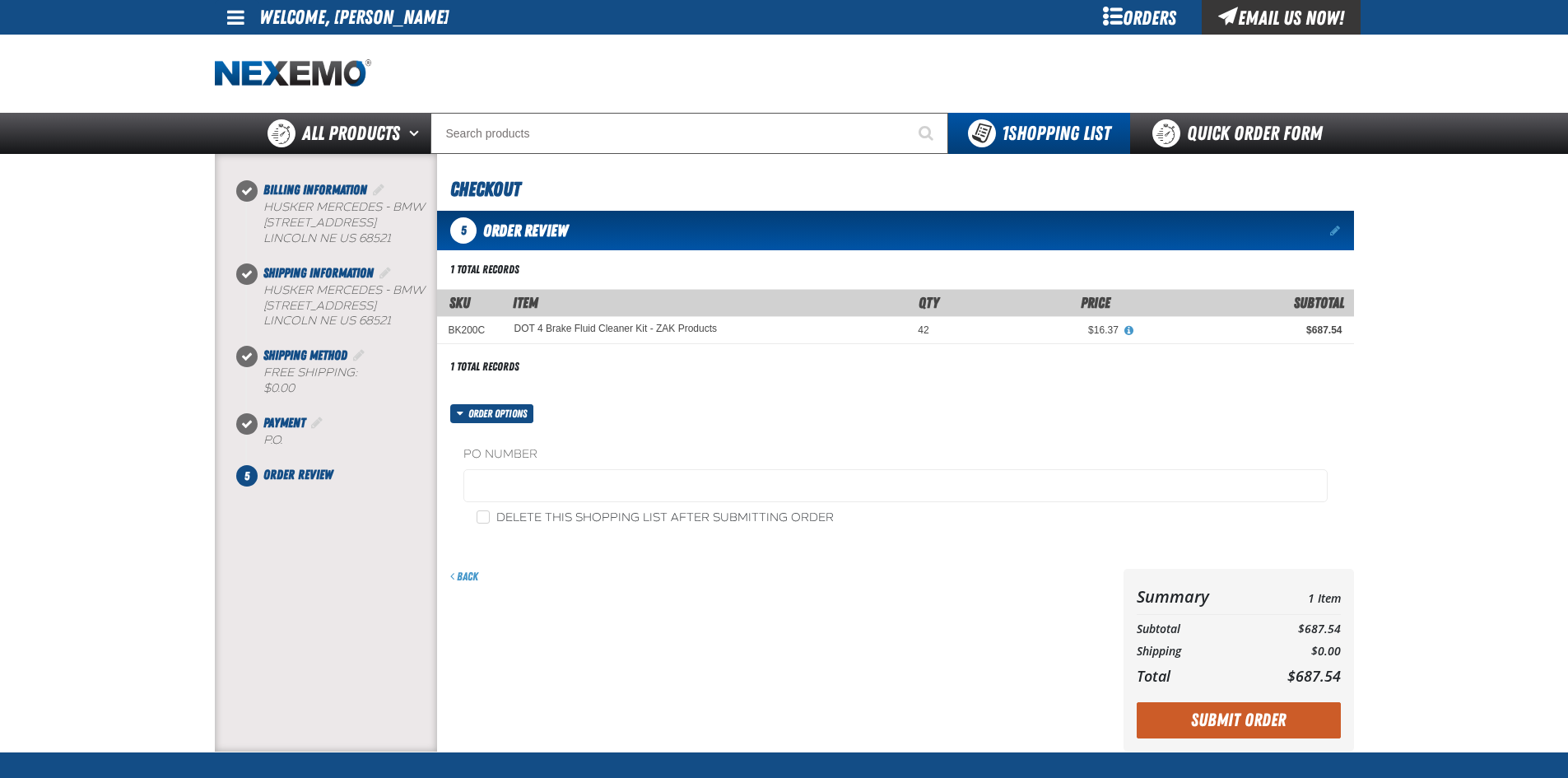
scroll to position [248, 0]
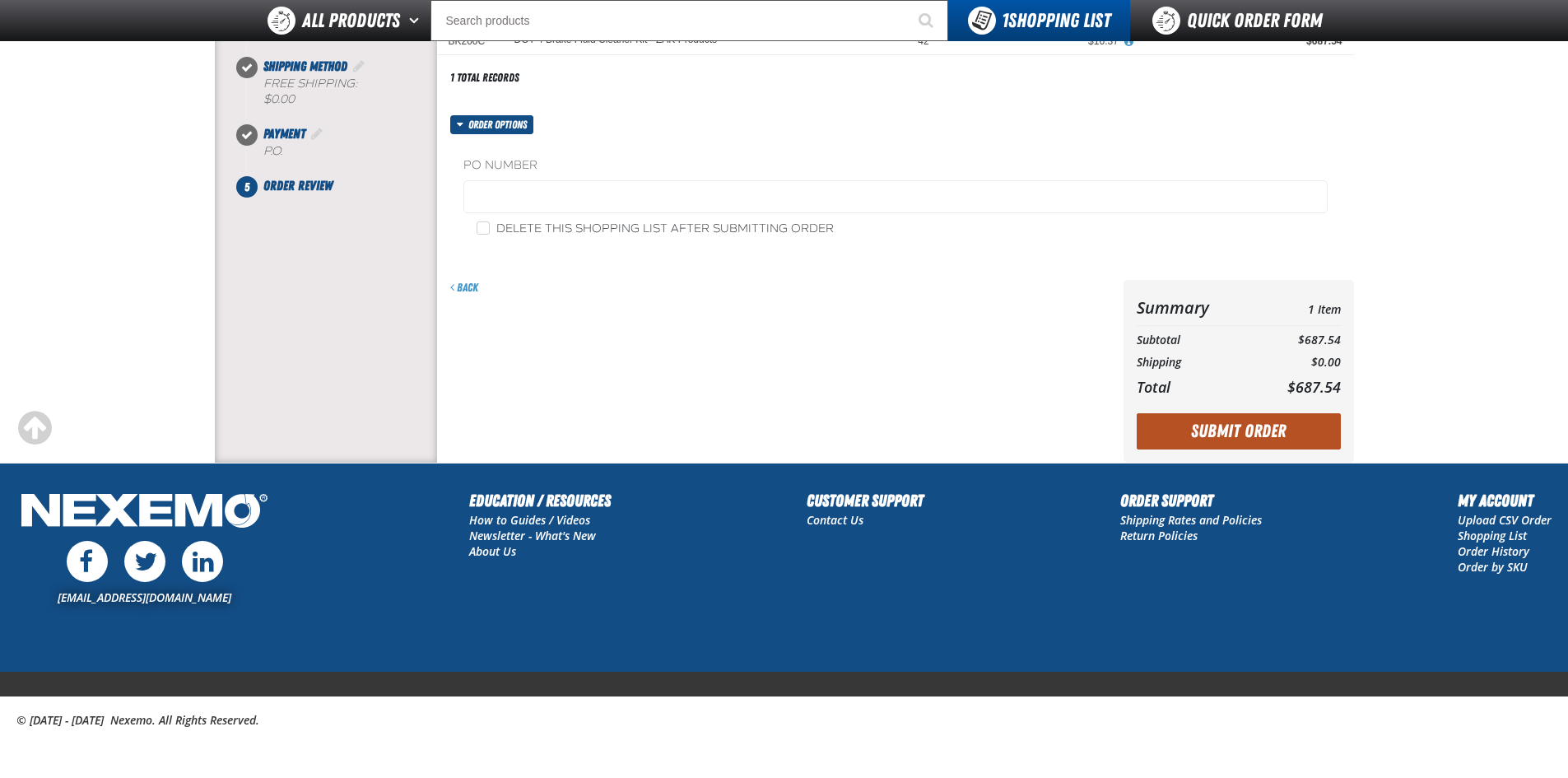
click at [1204, 439] on button "Submit Order" at bounding box center [1238, 431] width 204 height 37
